Goal: Communication & Community: Connect with others

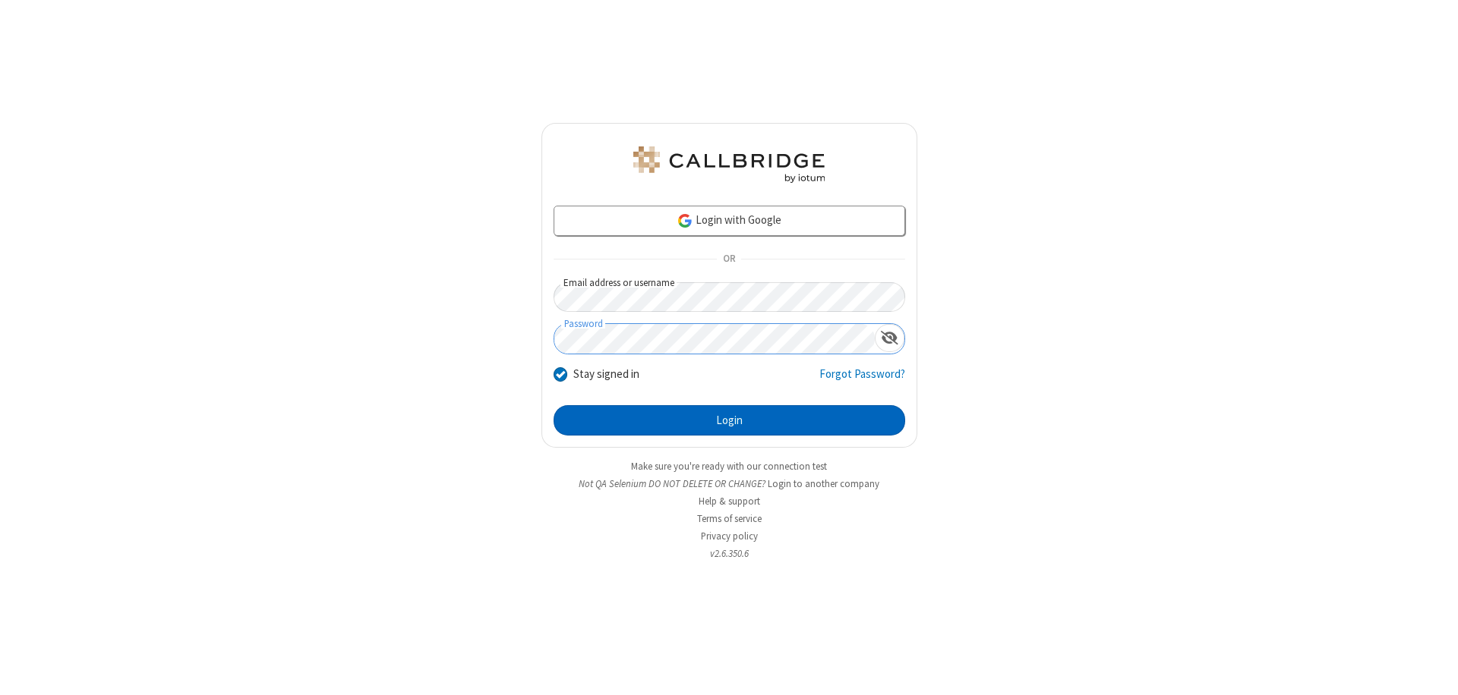
click at [729, 421] on button "Login" at bounding box center [728, 420] width 351 height 30
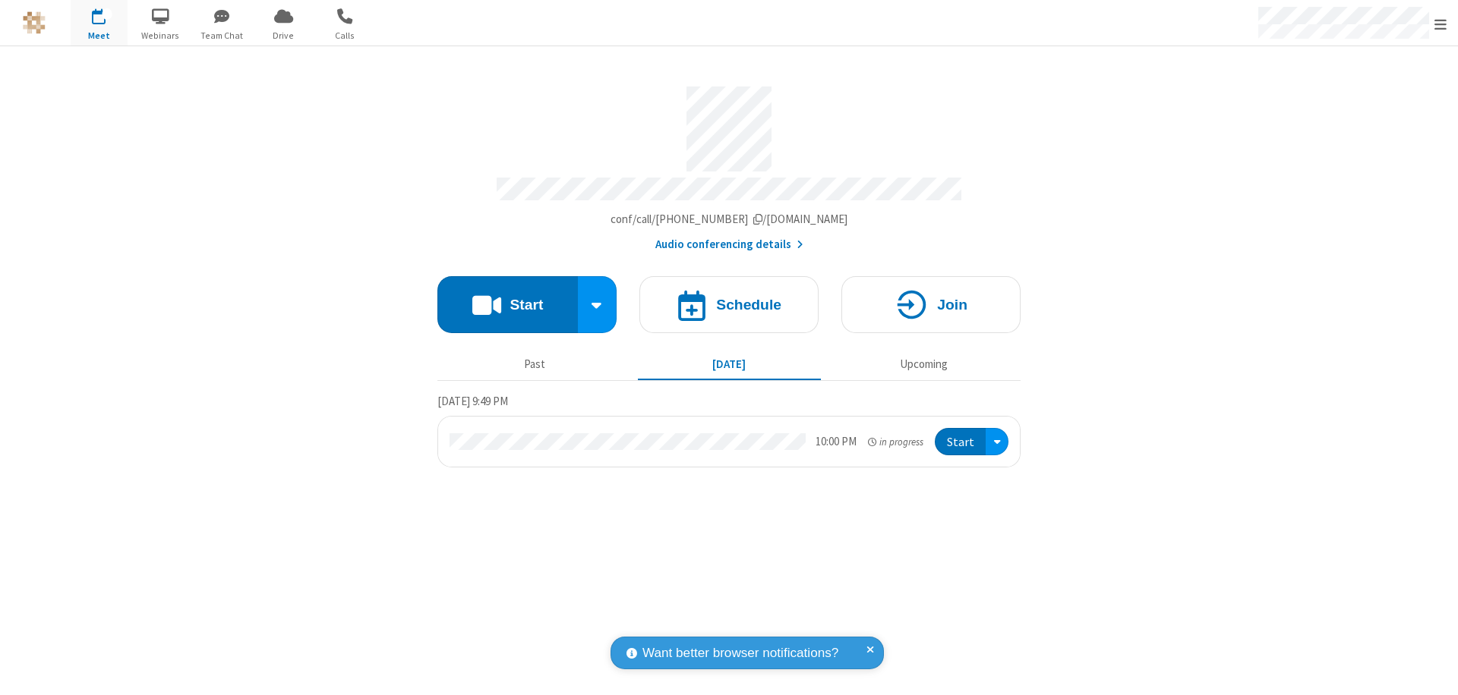
click at [222, 16] on span "button" at bounding box center [222, 16] width 57 height 26
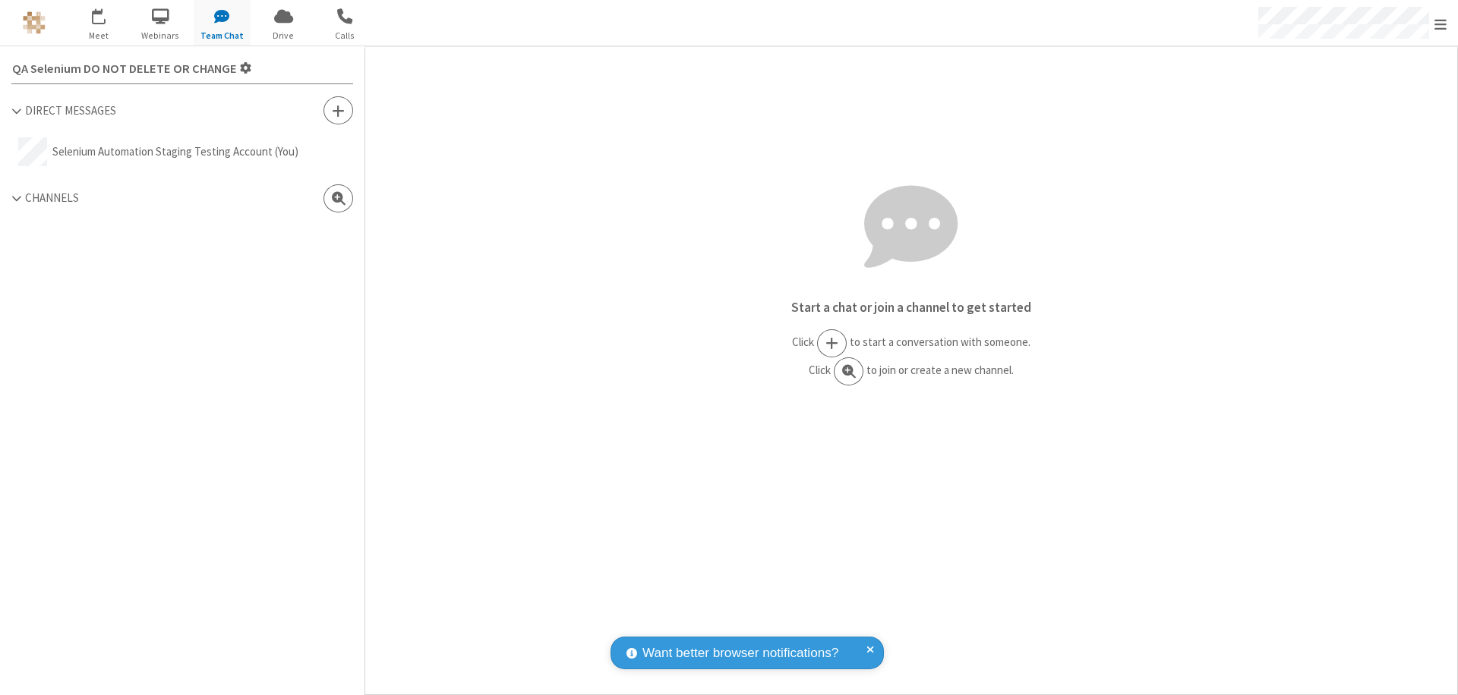
click at [338, 110] on span at bounding box center [338, 110] width 13 height 15
